Goal: Find contact information: Find contact information

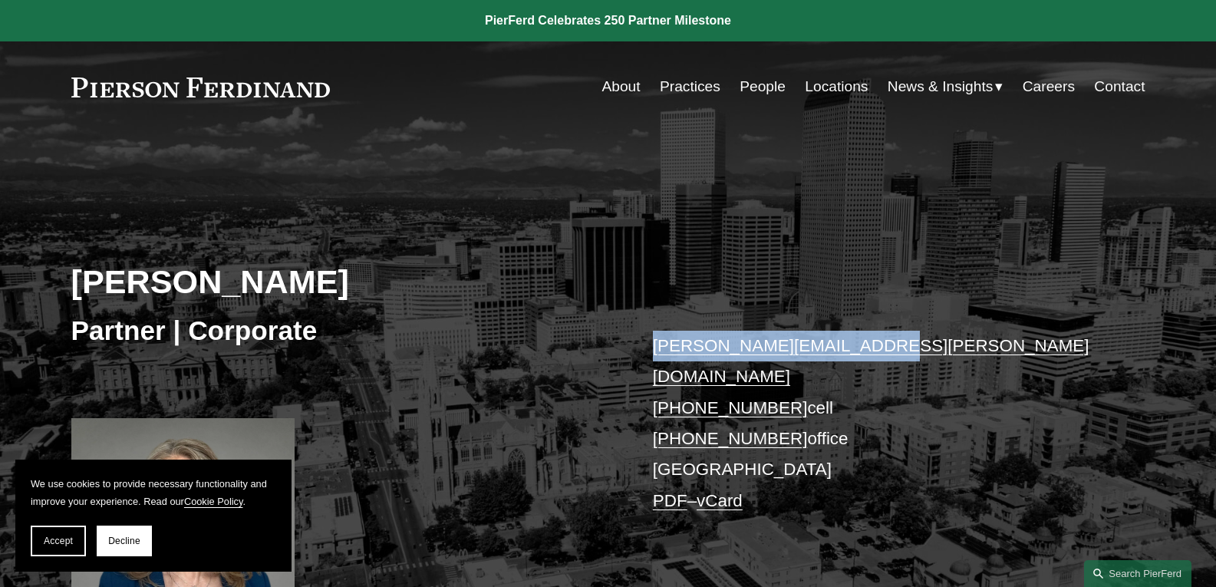
drag, startPoint x: 885, startPoint y: 346, endPoint x: 626, endPoint y: 344, distance: 259.3
click at [626, 344] on div "[PERSON_NAME] Partner | Corporate [PERSON_NAME][EMAIL_ADDRESS][PERSON_NAME][DOM…" at bounding box center [608, 400] width 1216 height 463
copy div "[PERSON_NAME][EMAIL_ADDRESS][PERSON_NAME][DOMAIN_NAME]"
drag, startPoint x: 782, startPoint y: 373, endPoint x: 679, endPoint y: 370, distance: 103.6
click at [679, 370] on p "[PERSON_NAME][EMAIL_ADDRESS][PERSON_NAME][DOMAIN_NAME] [PHONE_NUMBER] cell [PHO…" at bounding box center [876, 424] width 447 height 186
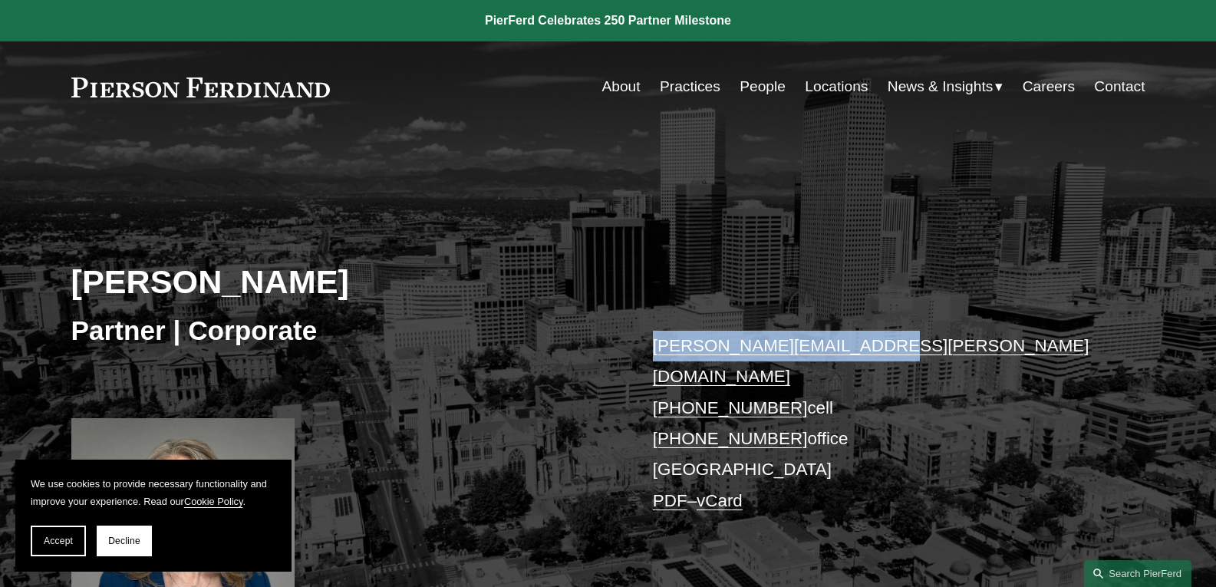
copy link "303.246.4189"
drag, startPoint x: 782, startPoint y: 405, endPoint x: 679, endPoint y: 410, distance: 103.7
click at [679, 410] on p "[PERSON_NAME][EMAIL_ADDRESS][PERSON_NAME][DOMAIN_NAME] [PHONE_NUMBER] cell [PHO…" at bounding box center [876, 424] width 447 height 186
copy link "720.719.7405"
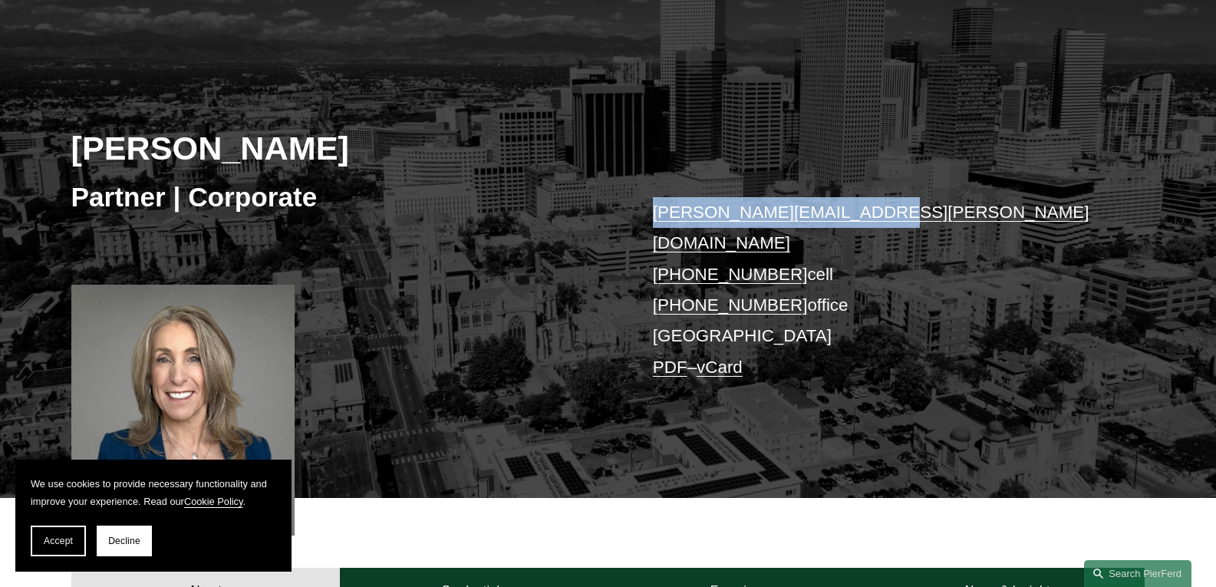
scroll to position [307, 0]
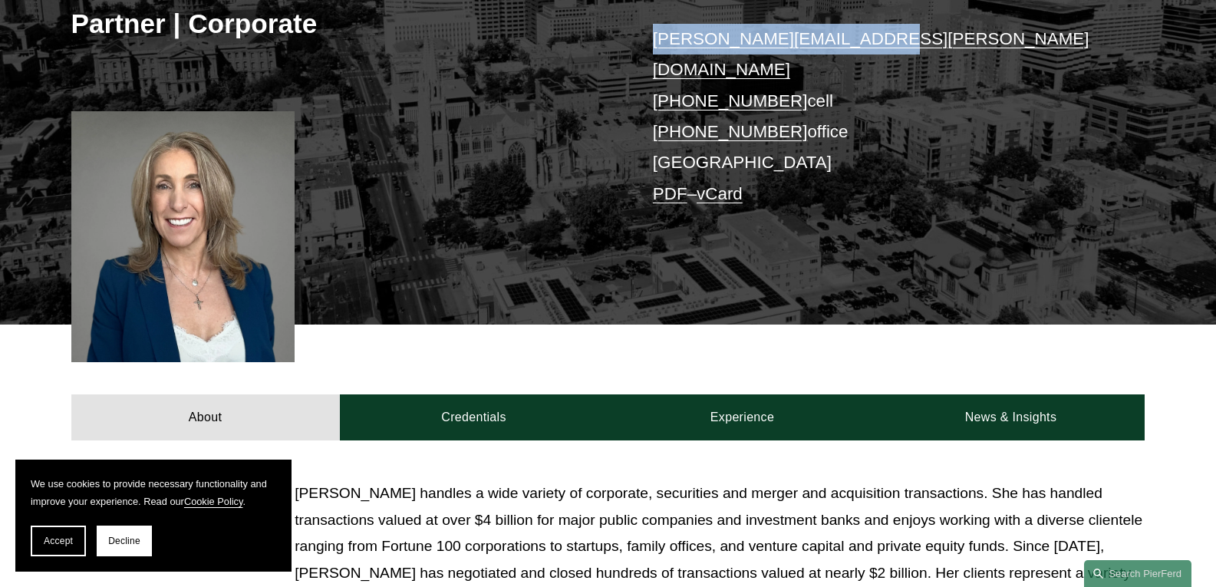
click at [68, 539] on span "Accept" at bounding box center [58, 540] width 29 height 11
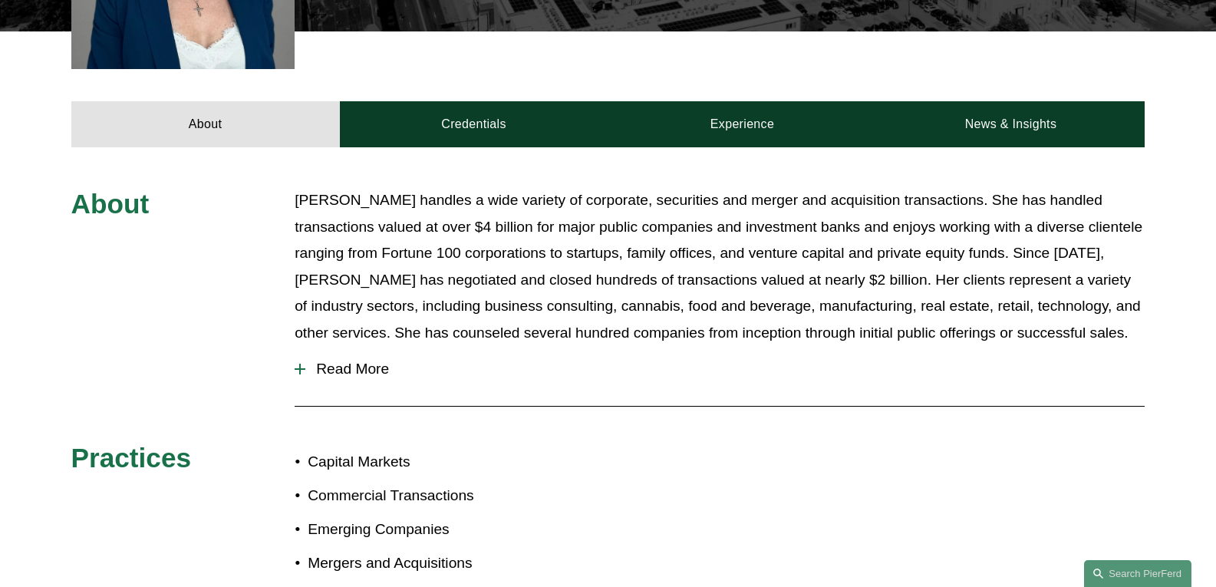
scroll to position [140, 0]
